Goal: Check status: Check status

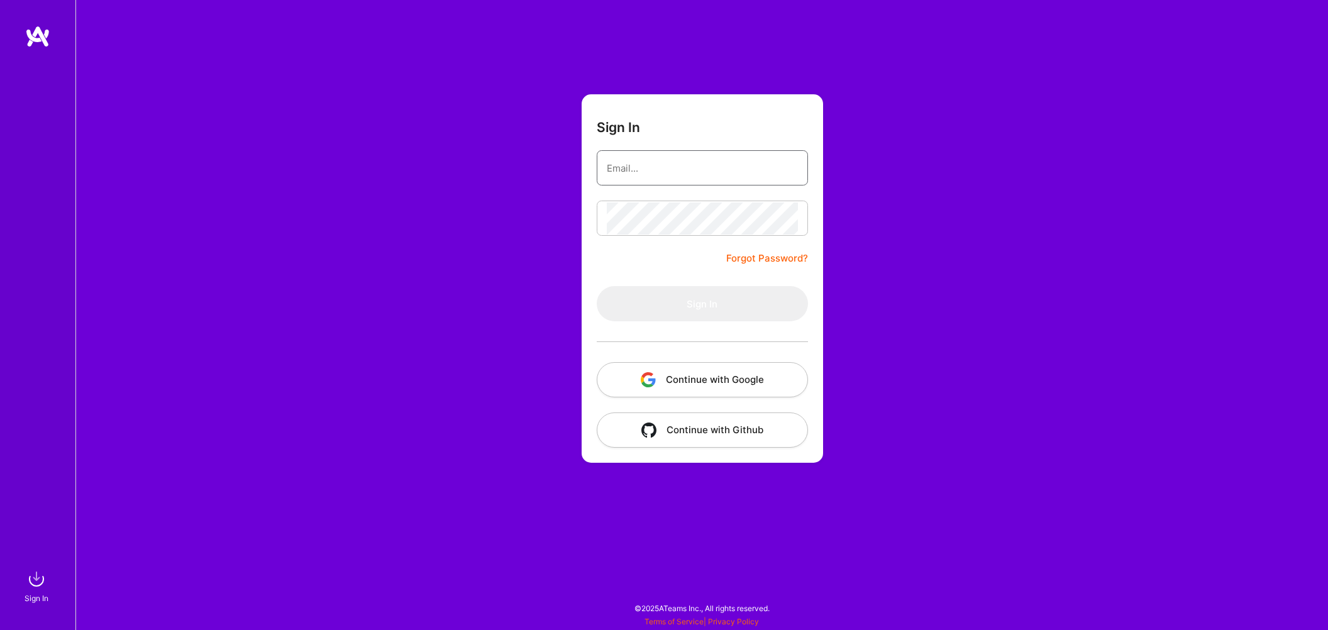
type input "[EMAIL_ADDRESS][DOMAIN_NAME]"
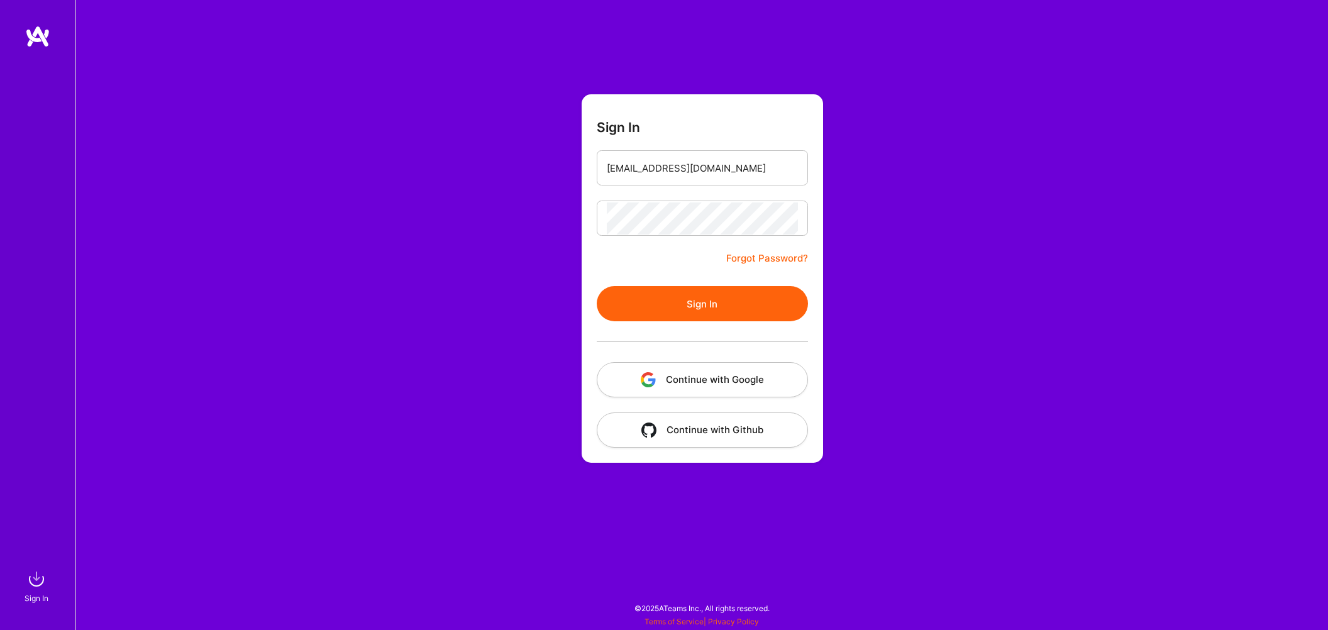
click at [683, 321] on button "Sign In" at bounding box center [702, 303] width 211 height 35
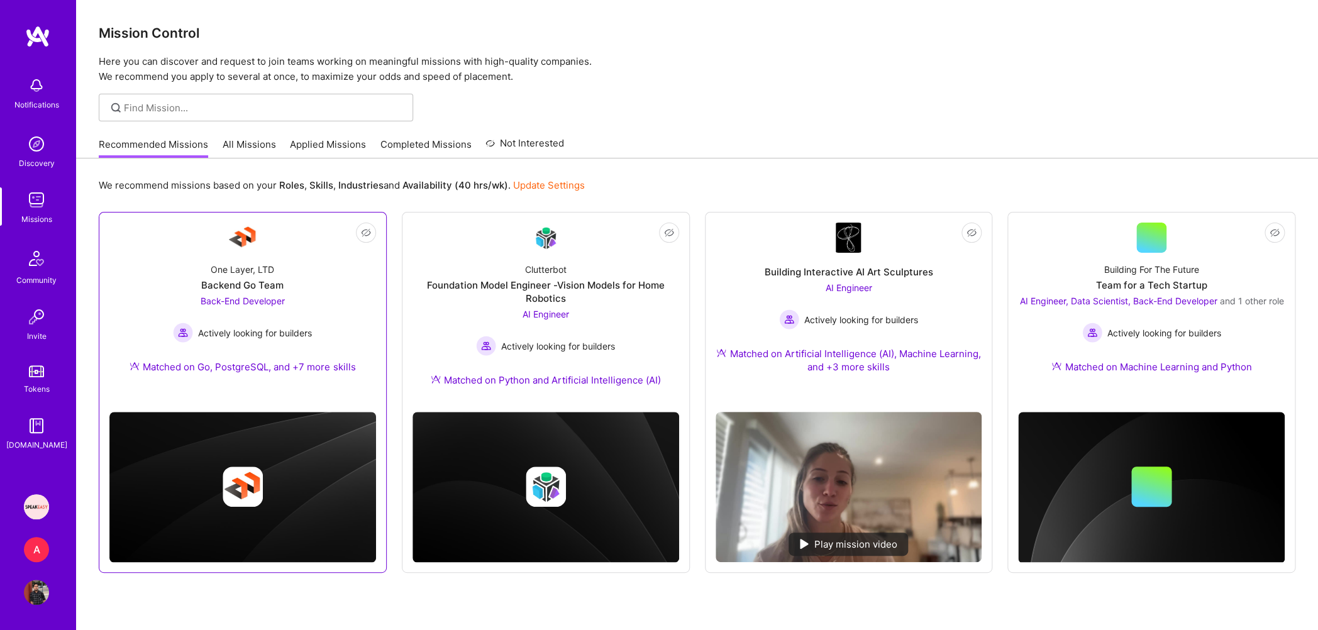
scroll to position [32, 0]
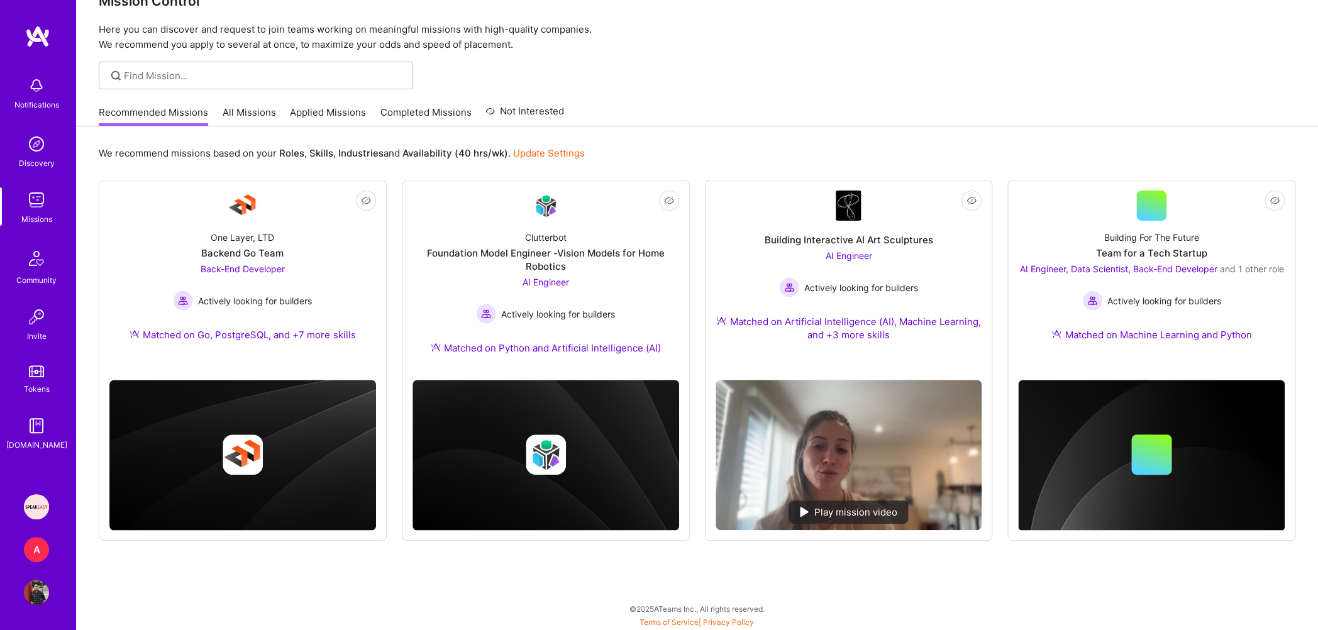
click at [326, 124] on link "Applied Missions" at bounding box center [328, 116] width 76 height 21
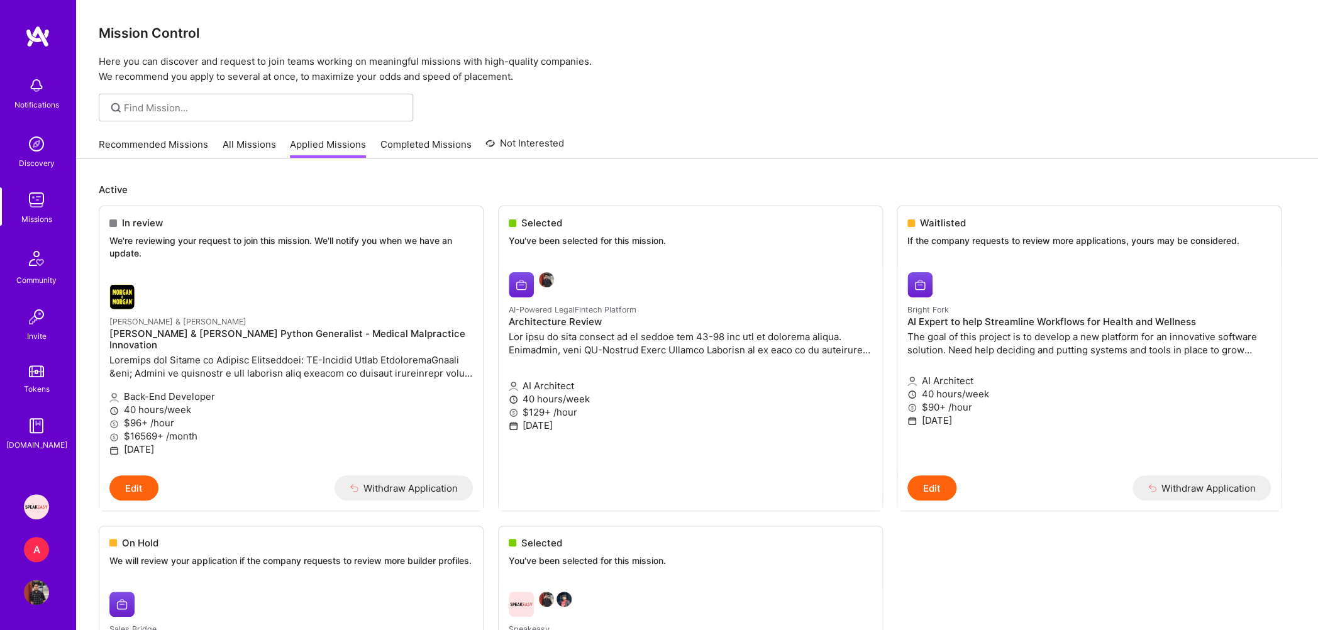
click at [42, 546] on div "A" at bounding box center [36, 549] width 25 height 25
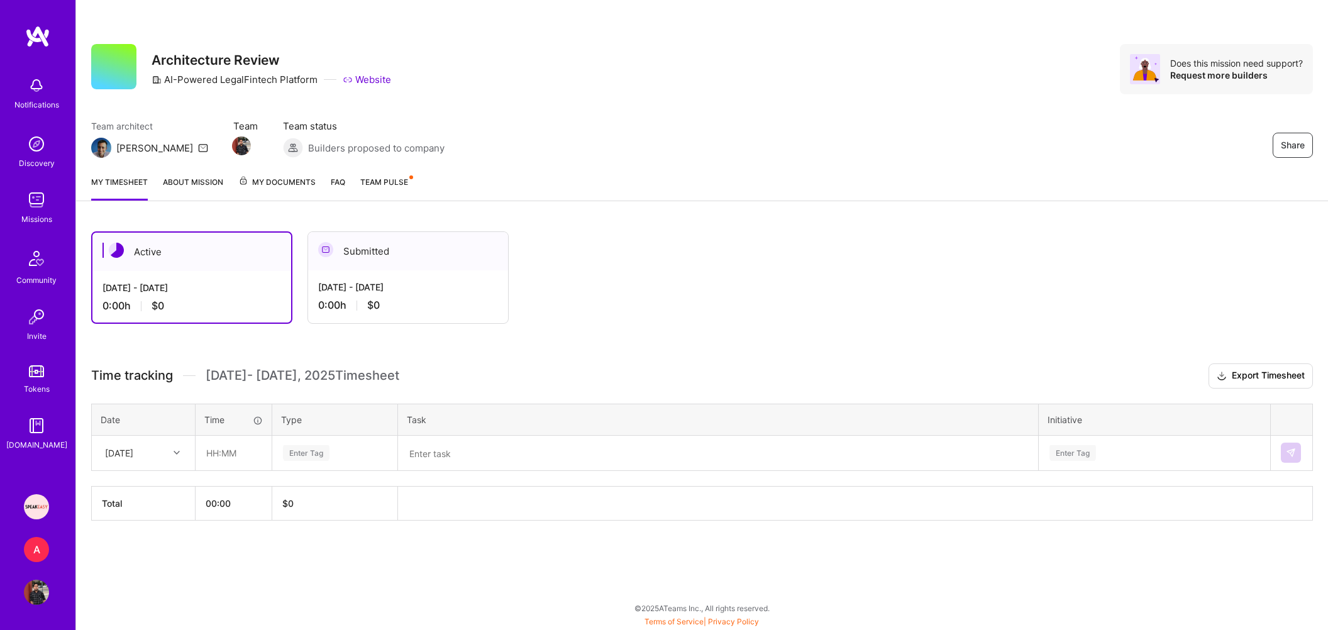
click at [386, 179] on span "Team Pulse" at bounding box center [384, 181] width 48 height 9
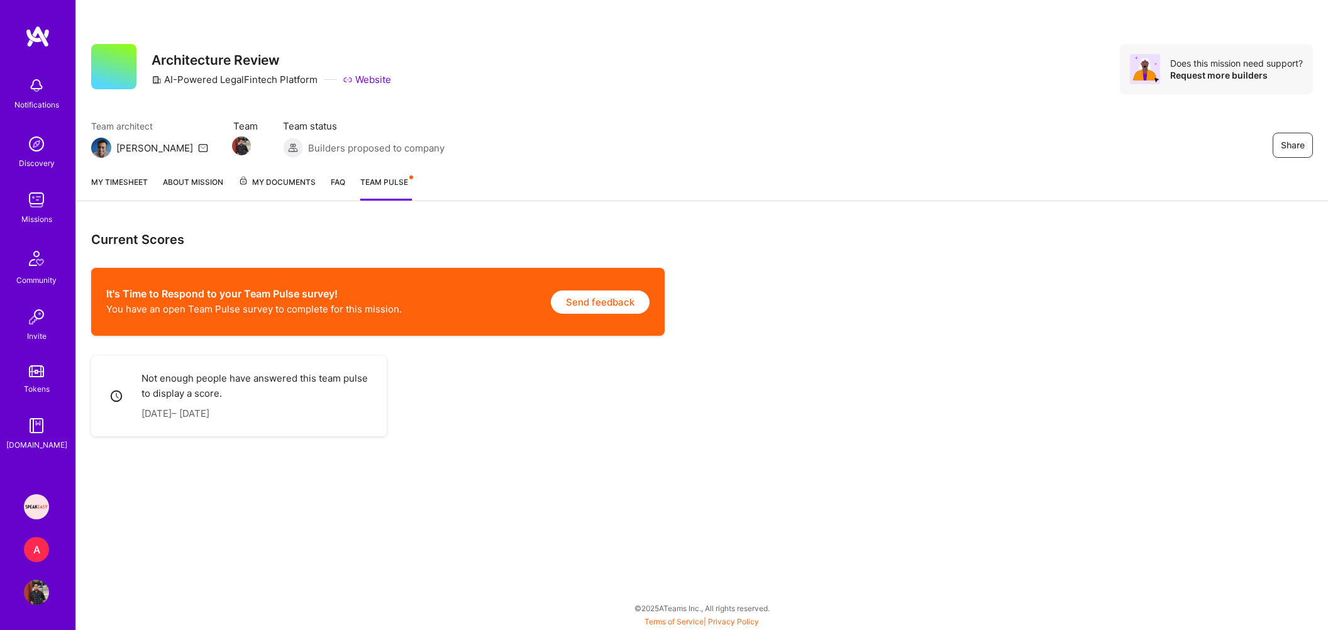
click at [124, 189] on link "My timesheet" at bounding box center [119, 187] width 57 height 25
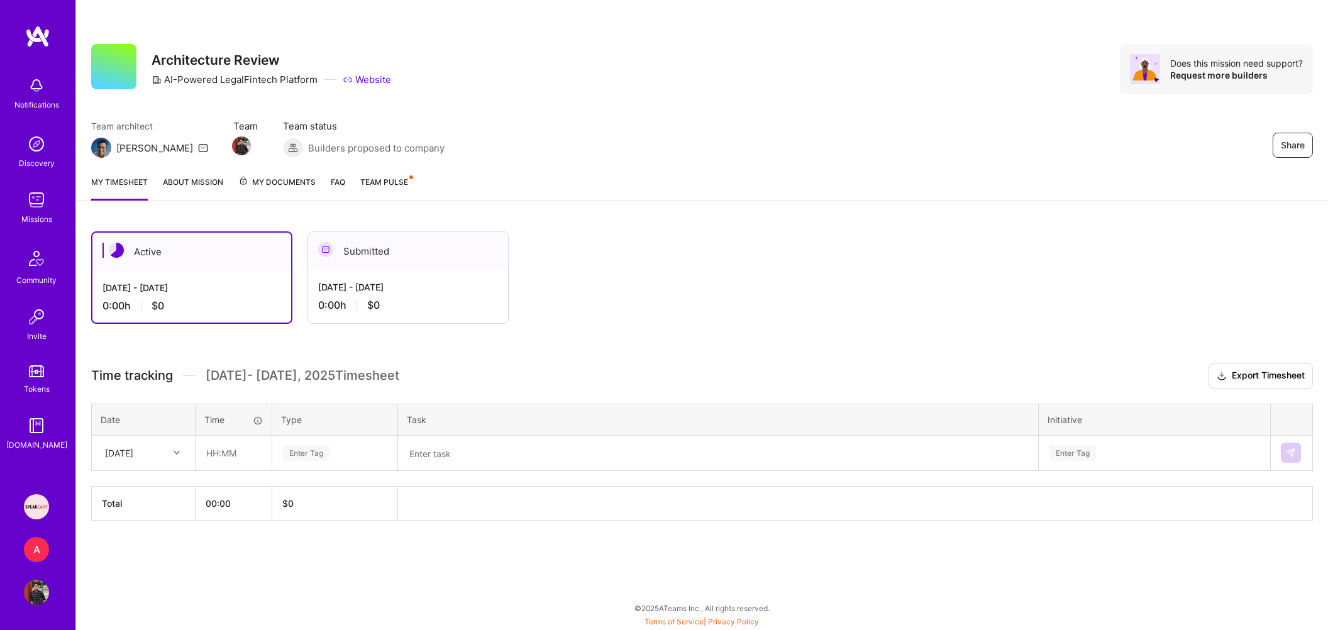
click at [294, 175] on div "My timesheet About Mission My Documents FAQ Team Pulse" at bounding box center [702, 183] width 1252 height 36
click at [299, 186] on span "My Documents" at bounding box center [276, 182] width 77 height 14
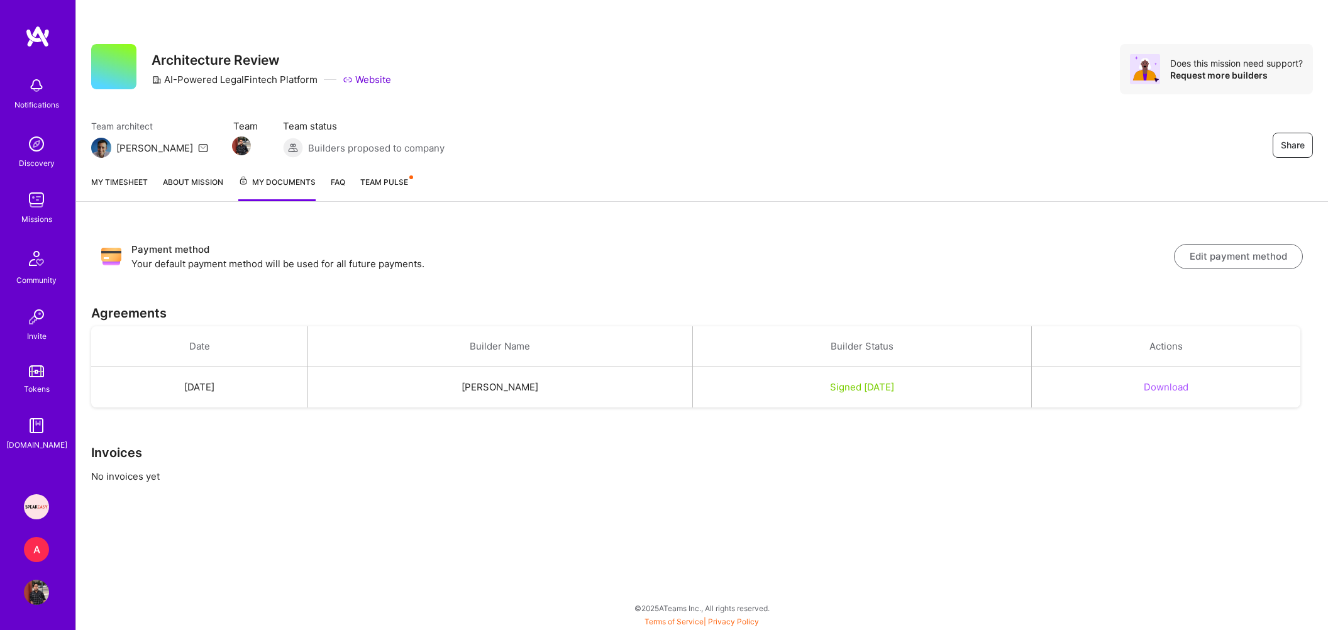
click at [182, 175] on div "My timesheet About Mission My Documents FAQ Team Pulse" at bounding box center [702, 183] width 1252 height 36
click at [124, 178] on link "My timesheet" at bounding box center [119, 188] width 57 height 26
